Goal: Navigation & Orientation: Find specific page/section

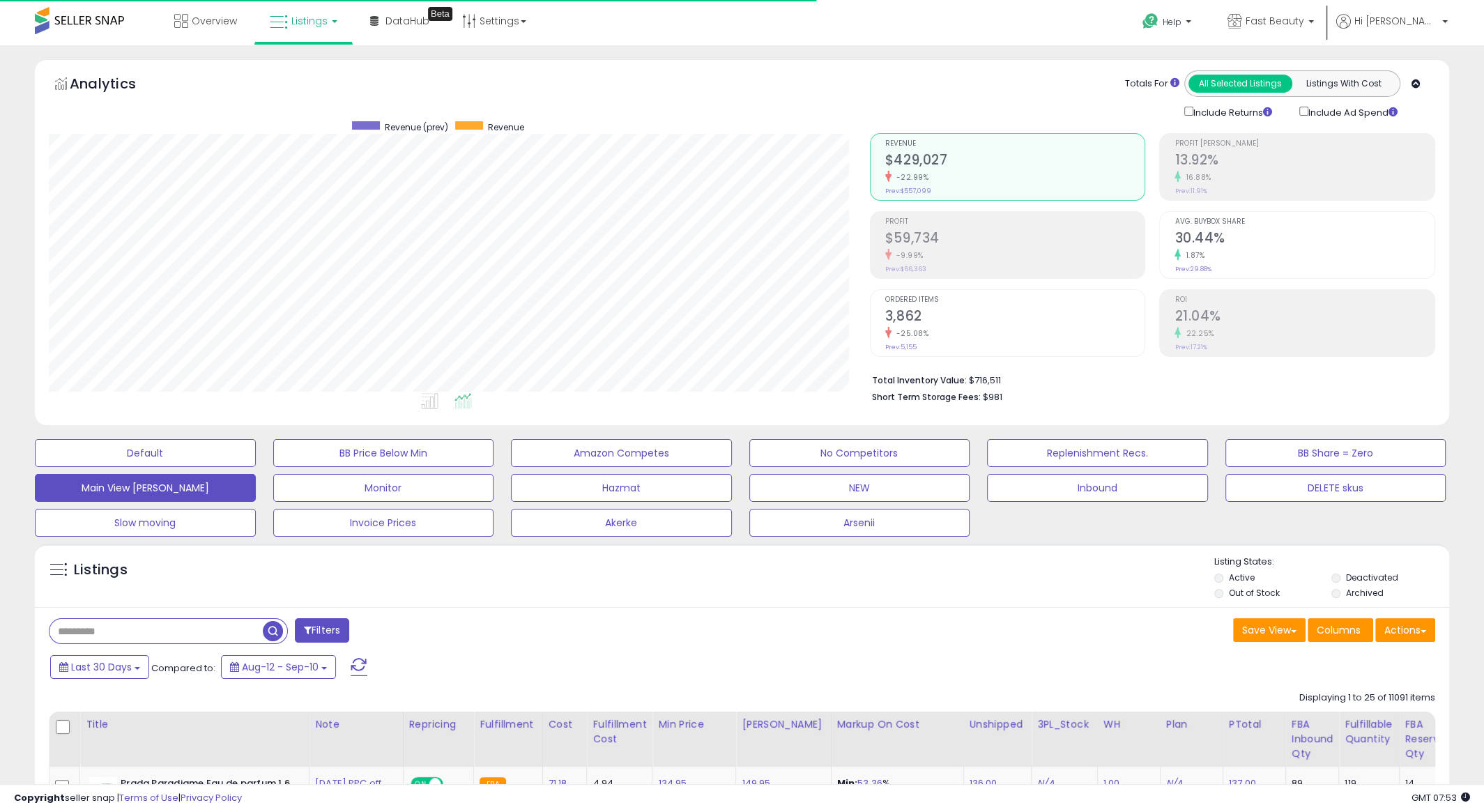
scroll to position [286, 821]
click at [1304, 19] on span "Fast Beauty" at bounding box center [1275, 21] width 59 height 14
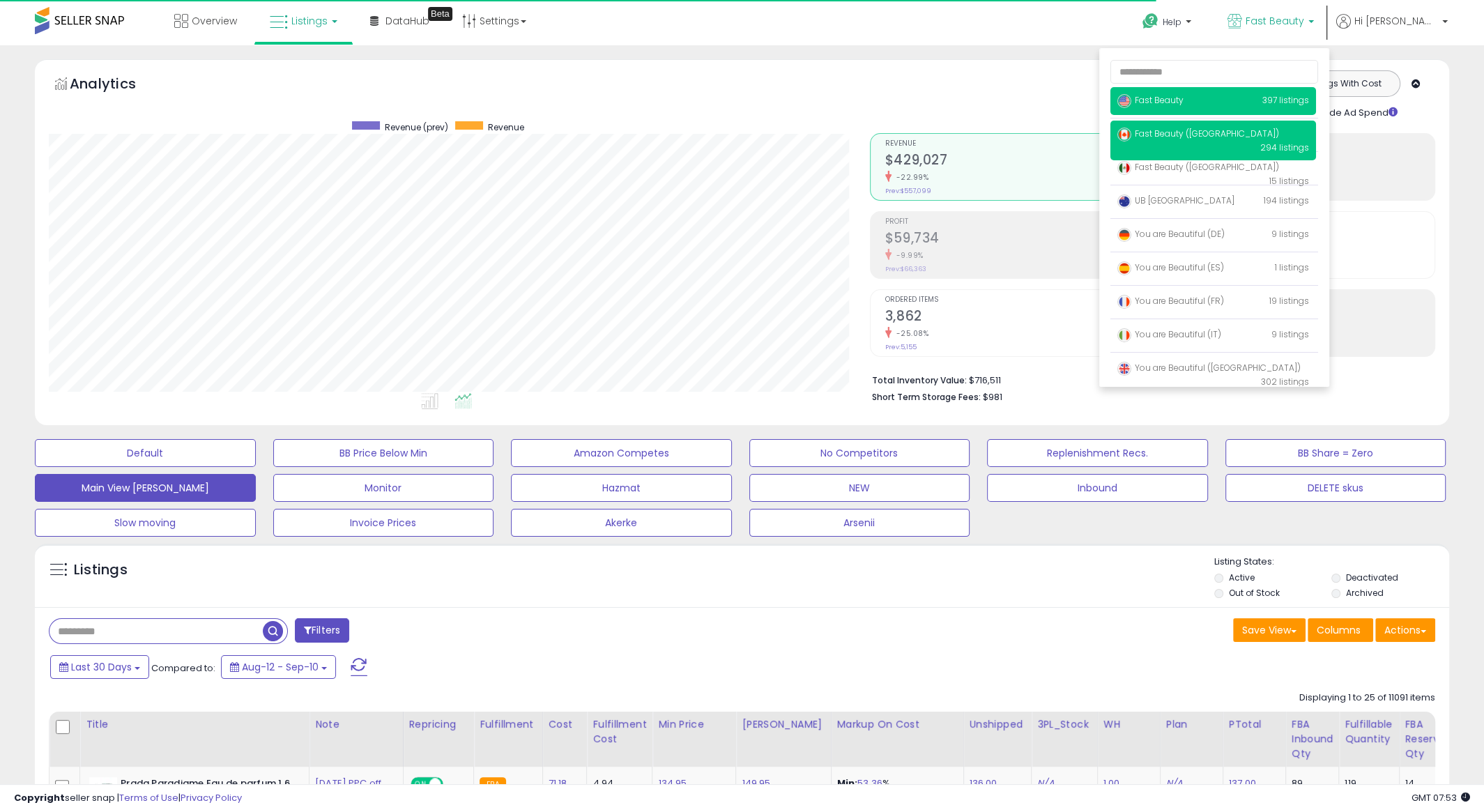
click at [1239, 135] on span "Fast Beauty ([GEOGRAPHIC_DATA])" at bounding box center [1198, 133] width 162 height 12
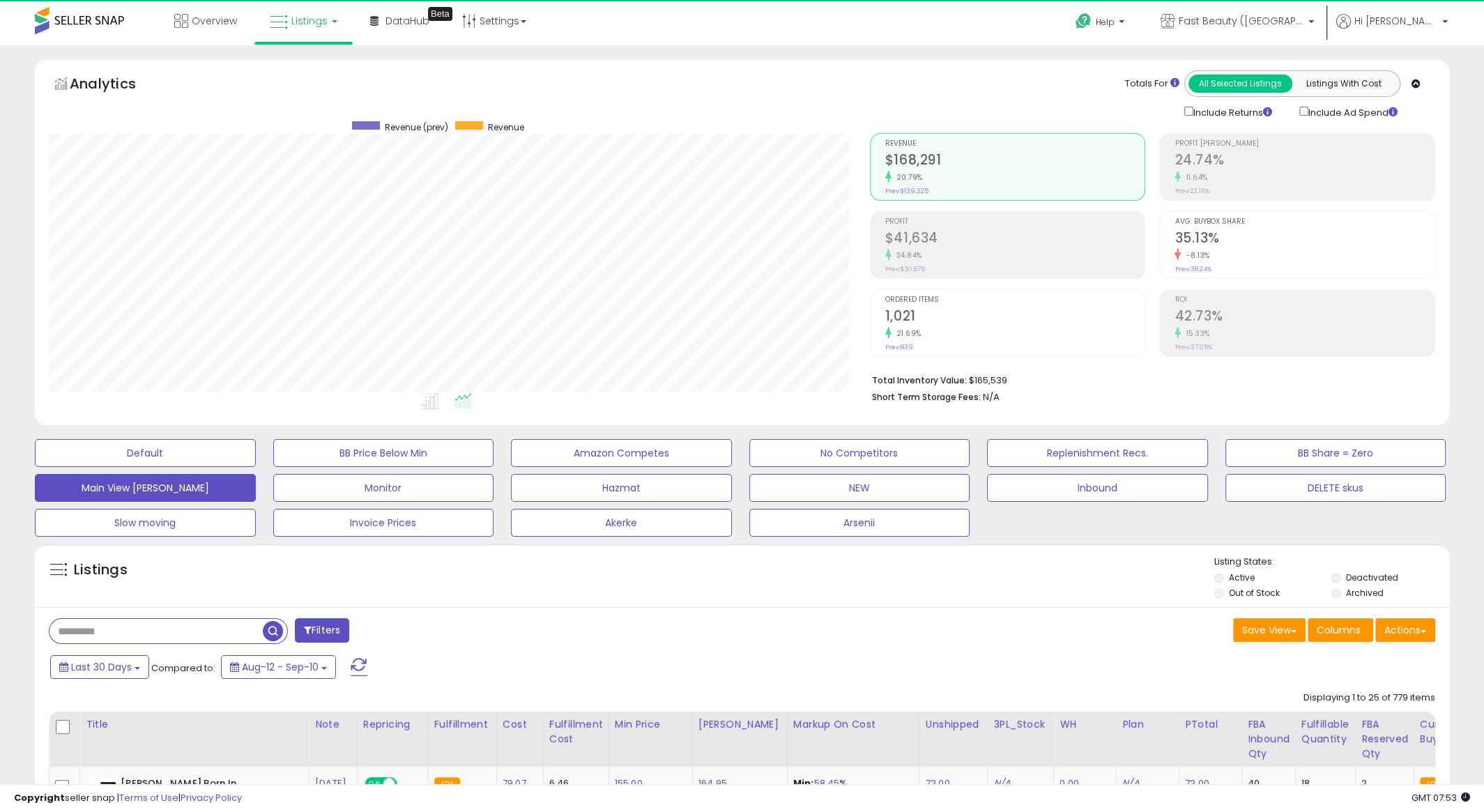
scroll to position [286, 821]
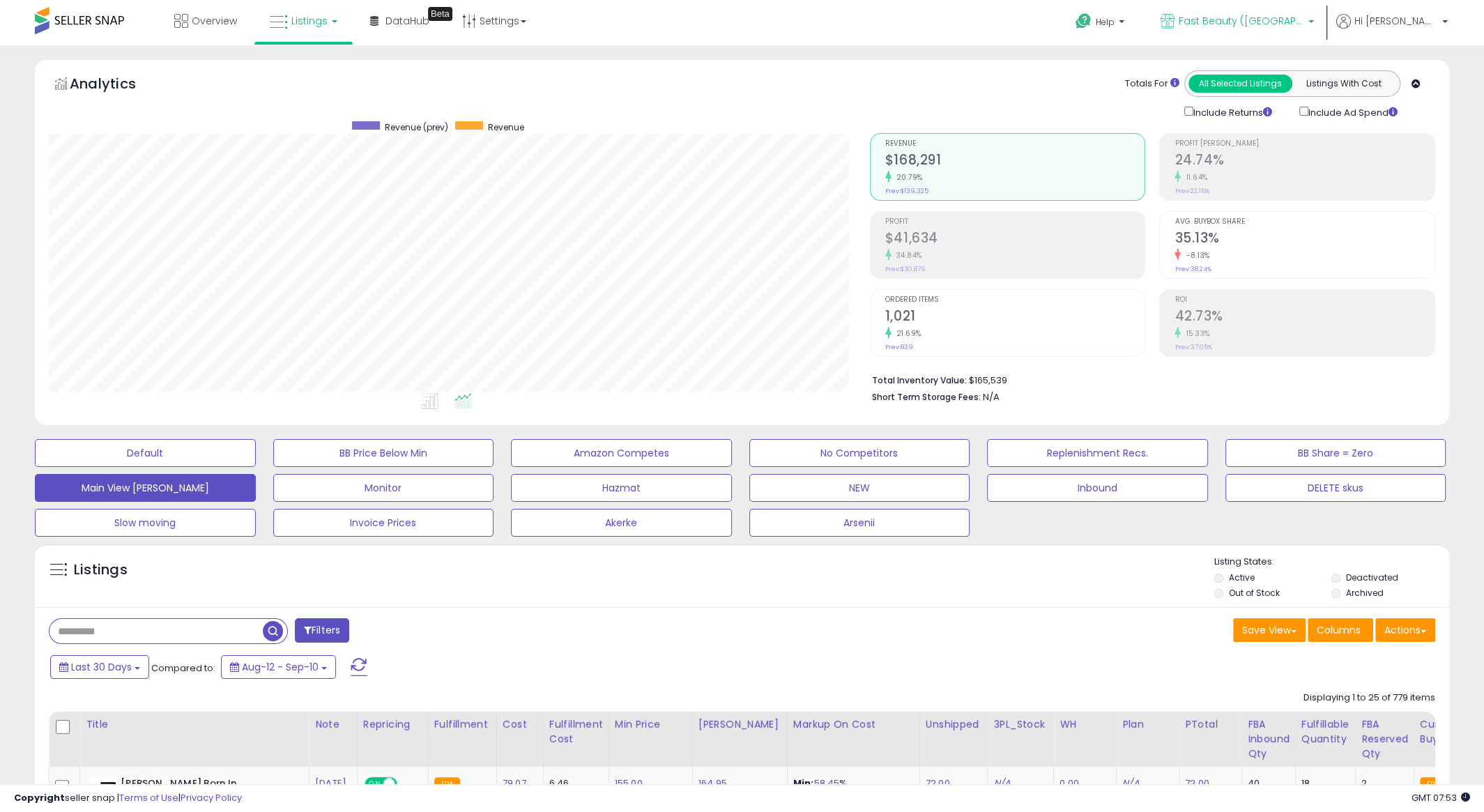
click at [1246, 24] on span "Fast Beauty ([GEOGRAPHIC_DATA])" at bounding box center [1242, 21] width 125 height 14
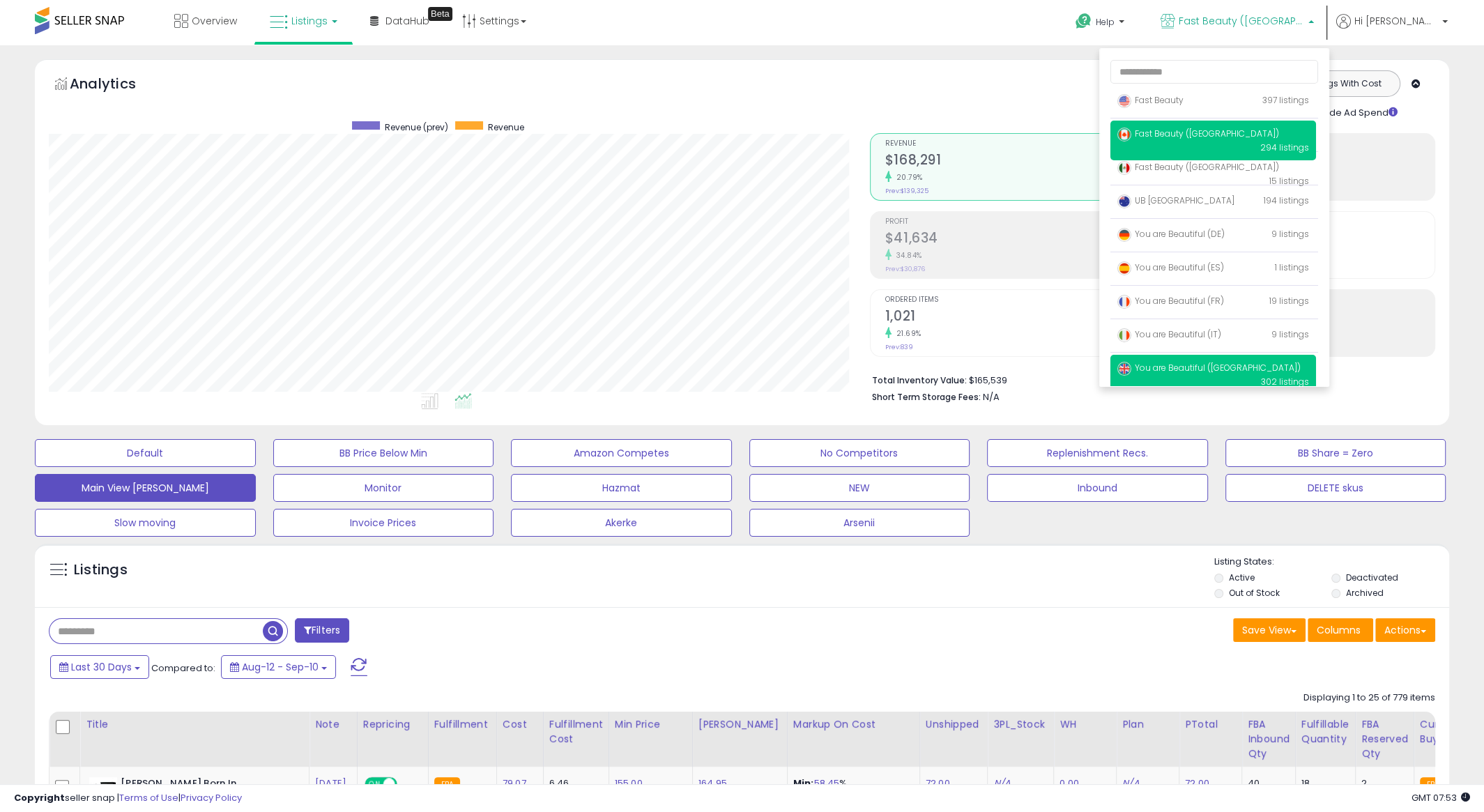
click at [1231, 363] on span "You are Beautiful ([GEOGRAPHIC_DATA])" at bounding box center [1208, 367] width 183 height 12
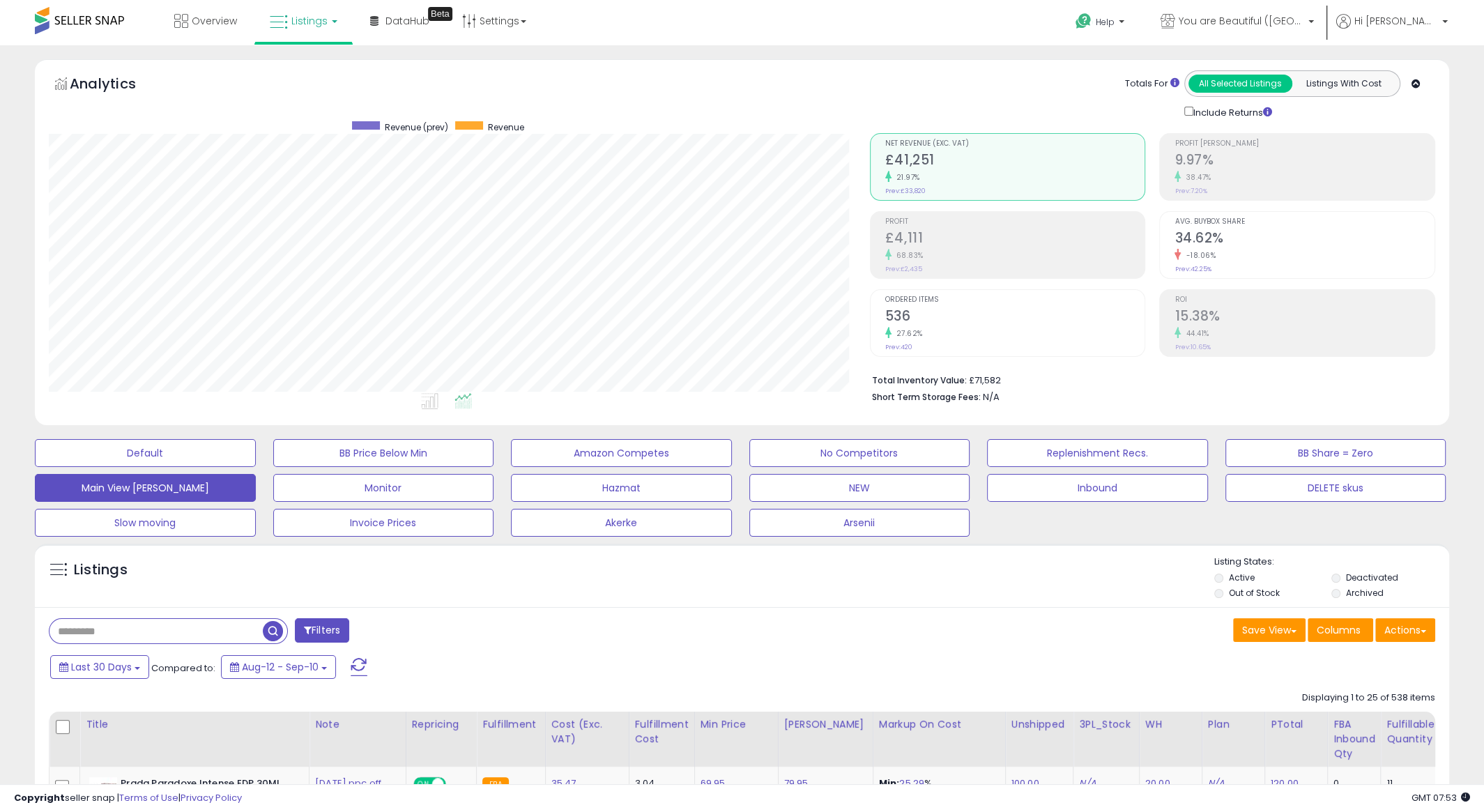
scroll to position [286, 821]
click at [1270, 26] on span "You are Beautiful ([GEOGRAPHIC_DATA])" at bounding box center [1242, 21] width 125 height 14
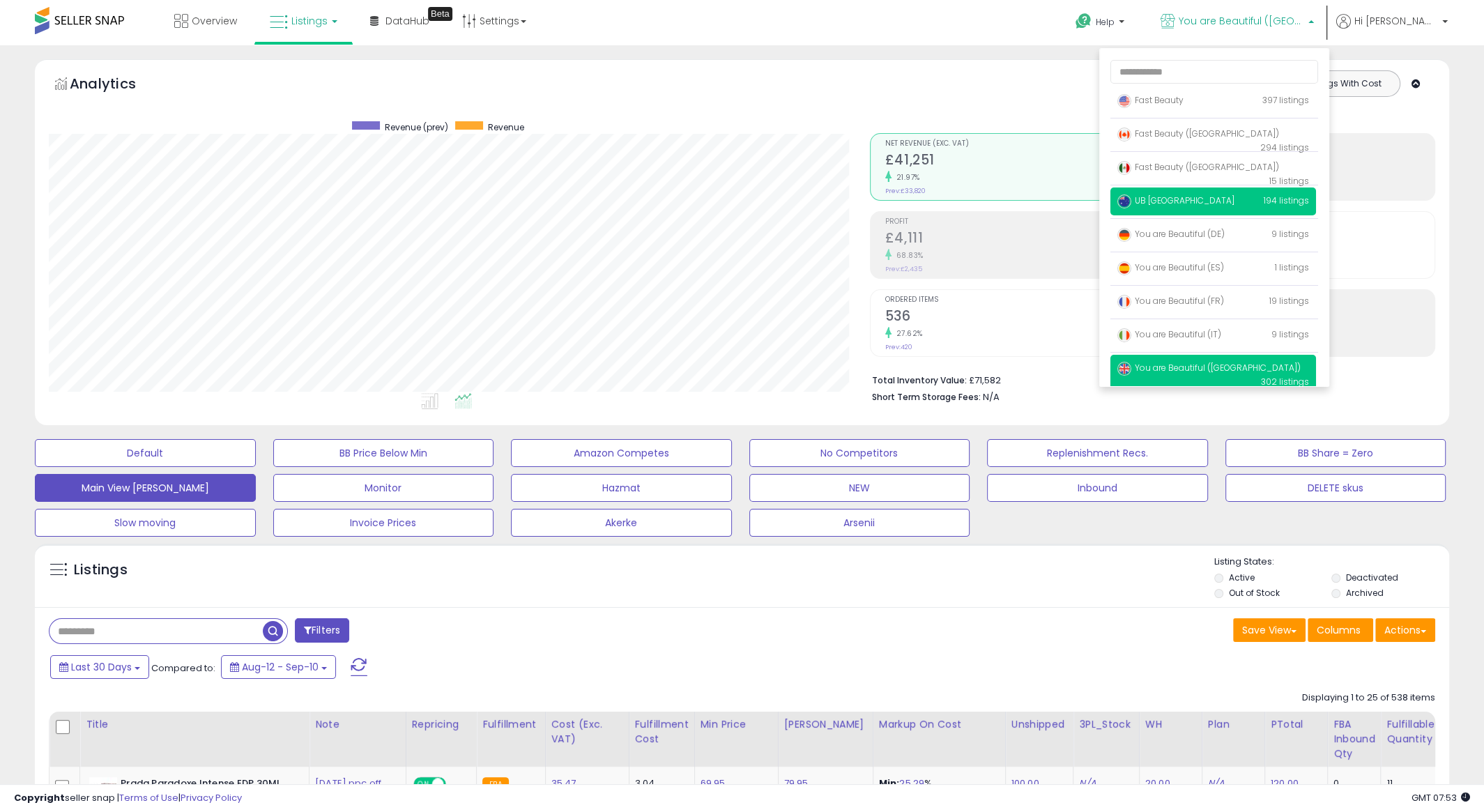
click at [1202, 200] on span "UB [GEOGRAPHIC_DATA]" at bounding box center [1175, 200] width 117 height 12
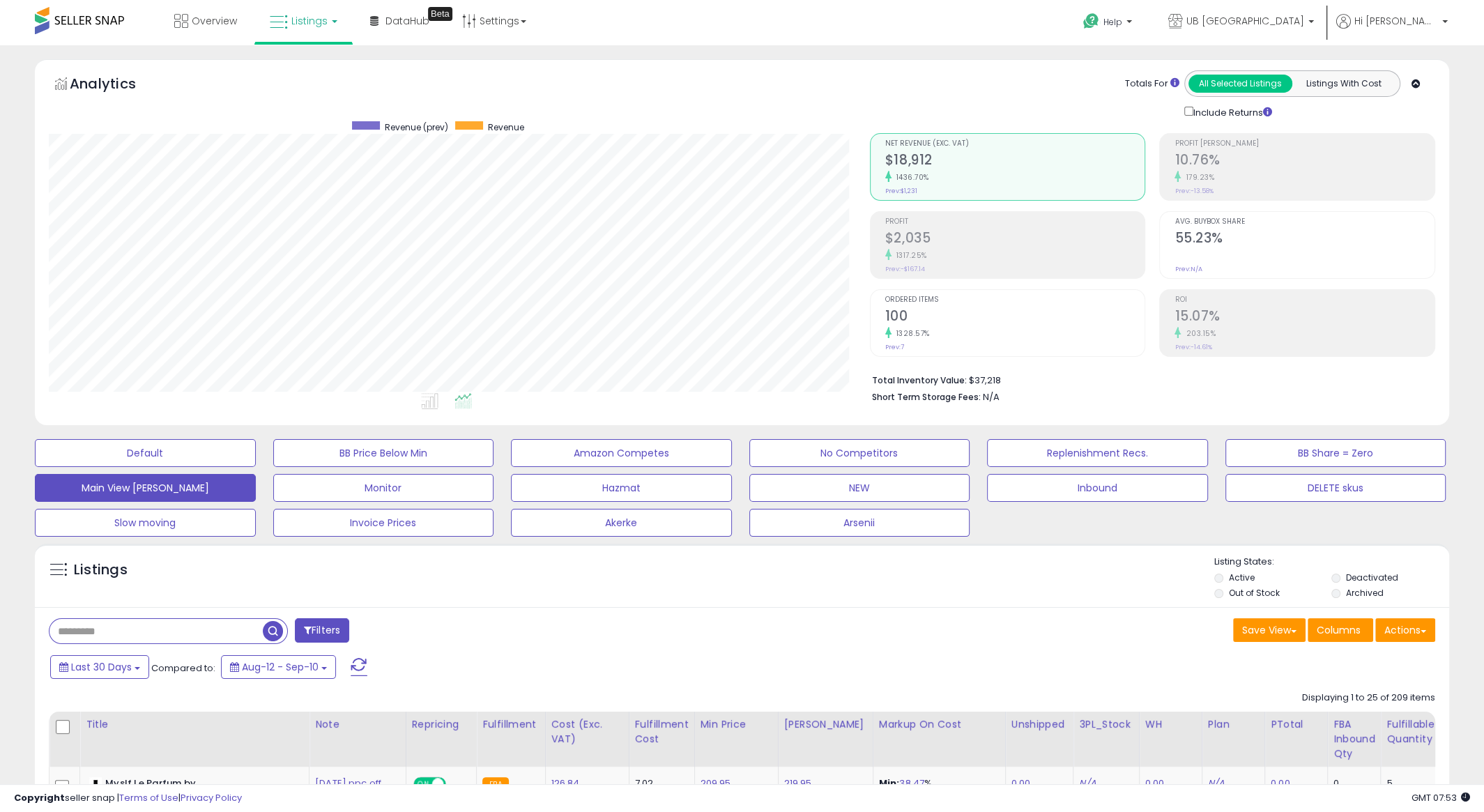
scroll to position [286, 821]
click at [1004, 245] on h2 "$2,035" at bounding box center [1016, 239] width 260 height 19
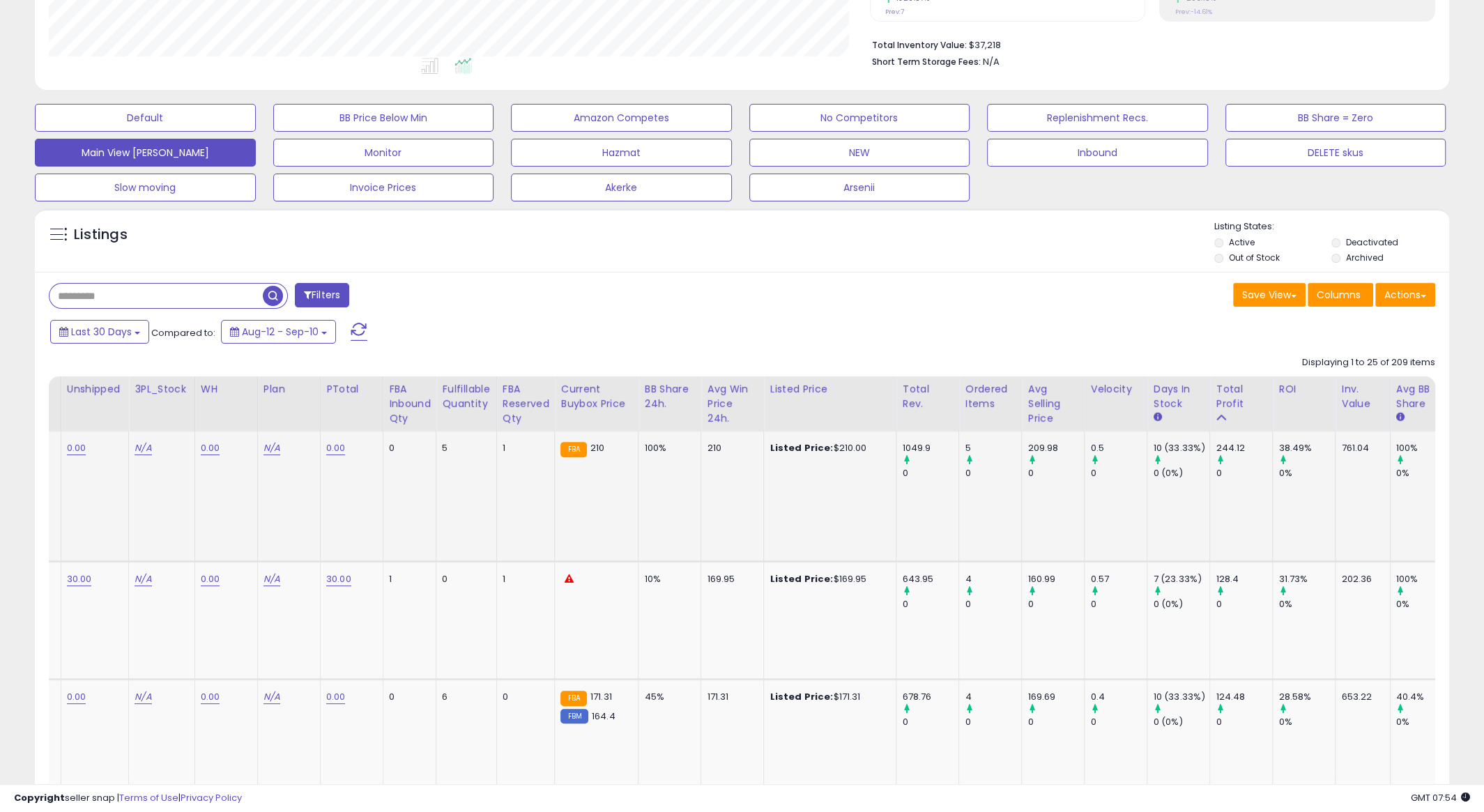
scroll to position [0, 0]
